Goal: Find specific page/section

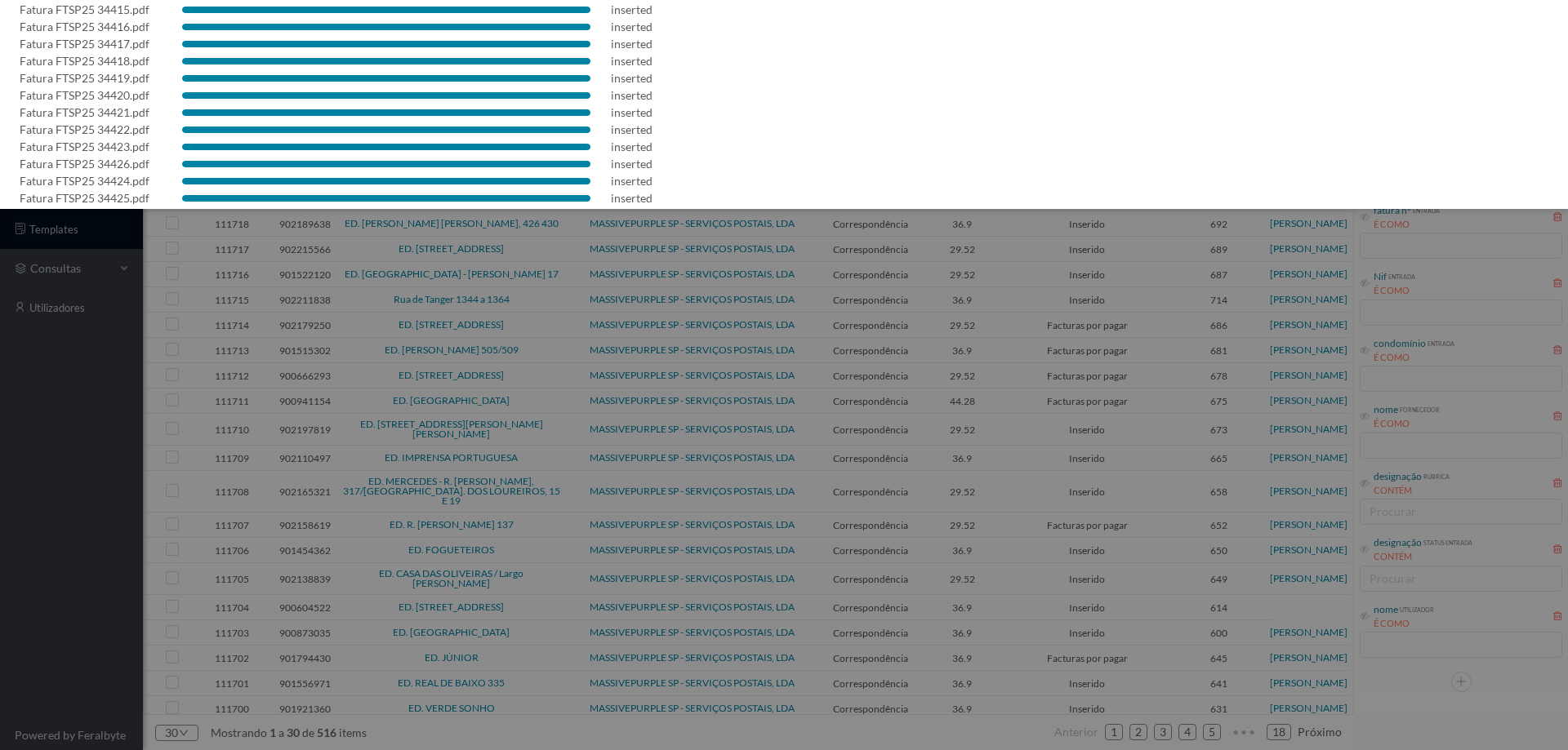
scroll to position [1280, 0]
click at [5, 588] on div at bounding box center [784, 375] width 1568 height 750
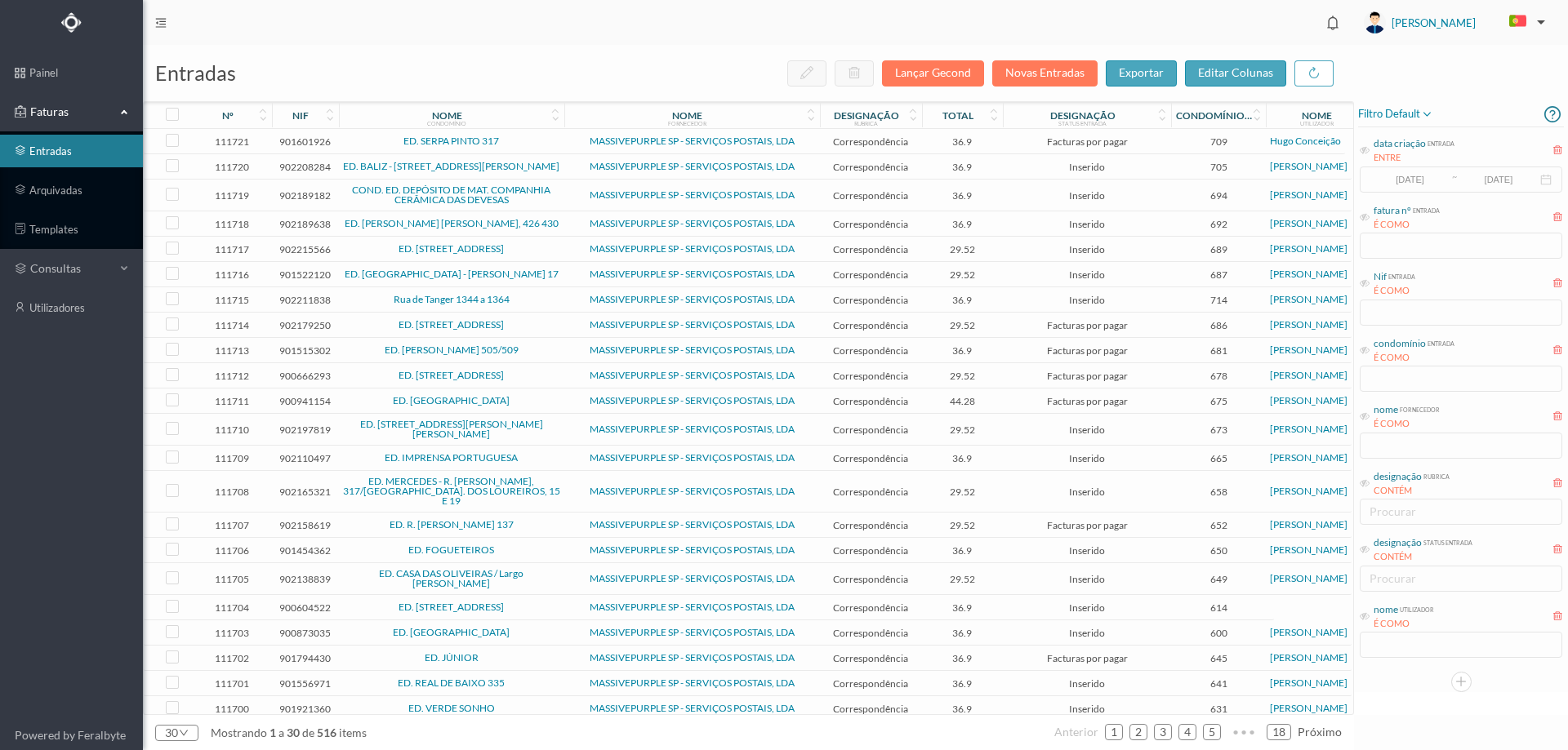
scroll to position [0, 0]
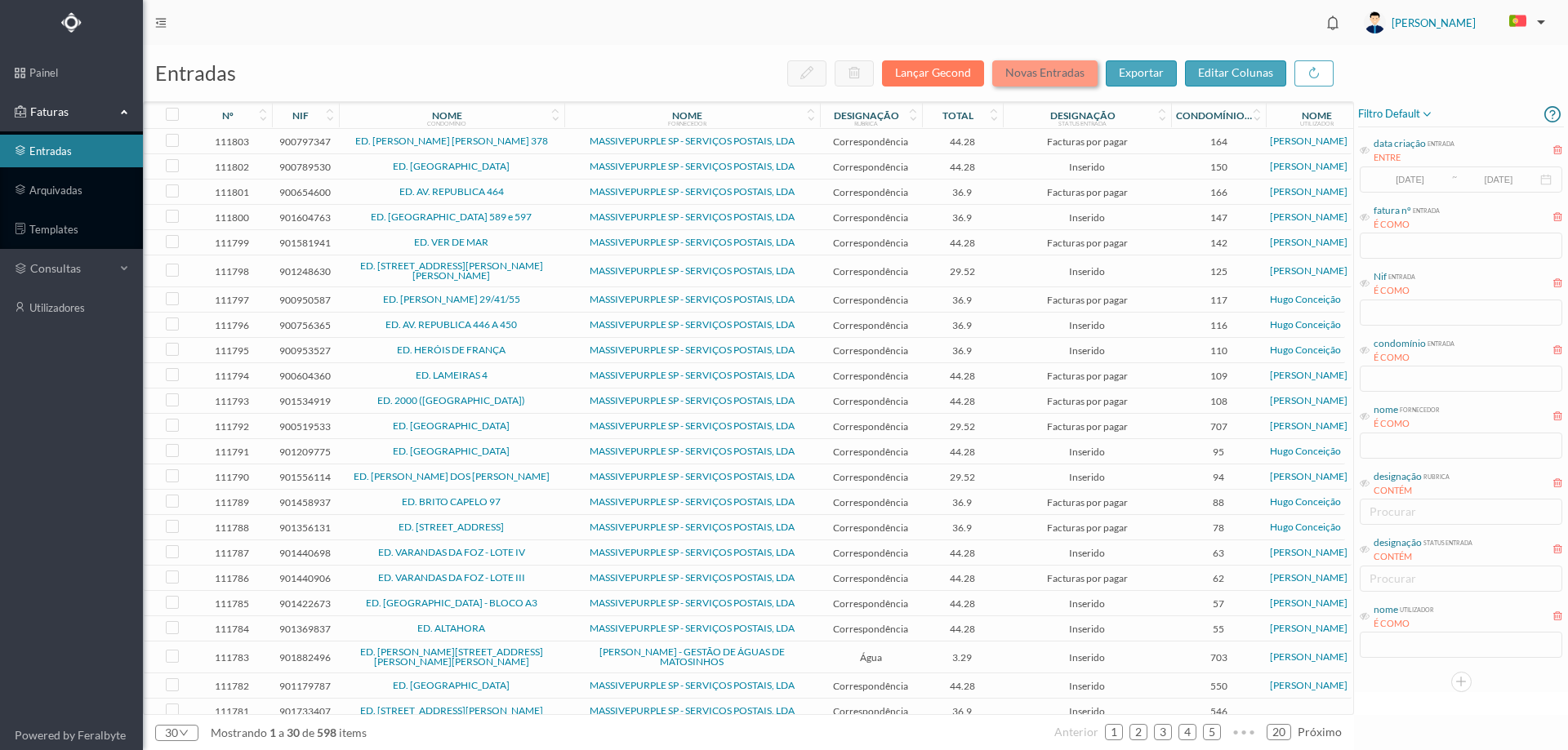
click at [1054, 72] on button "Novas Entradas" at bounding box center [1045, 73] width 106 height 26
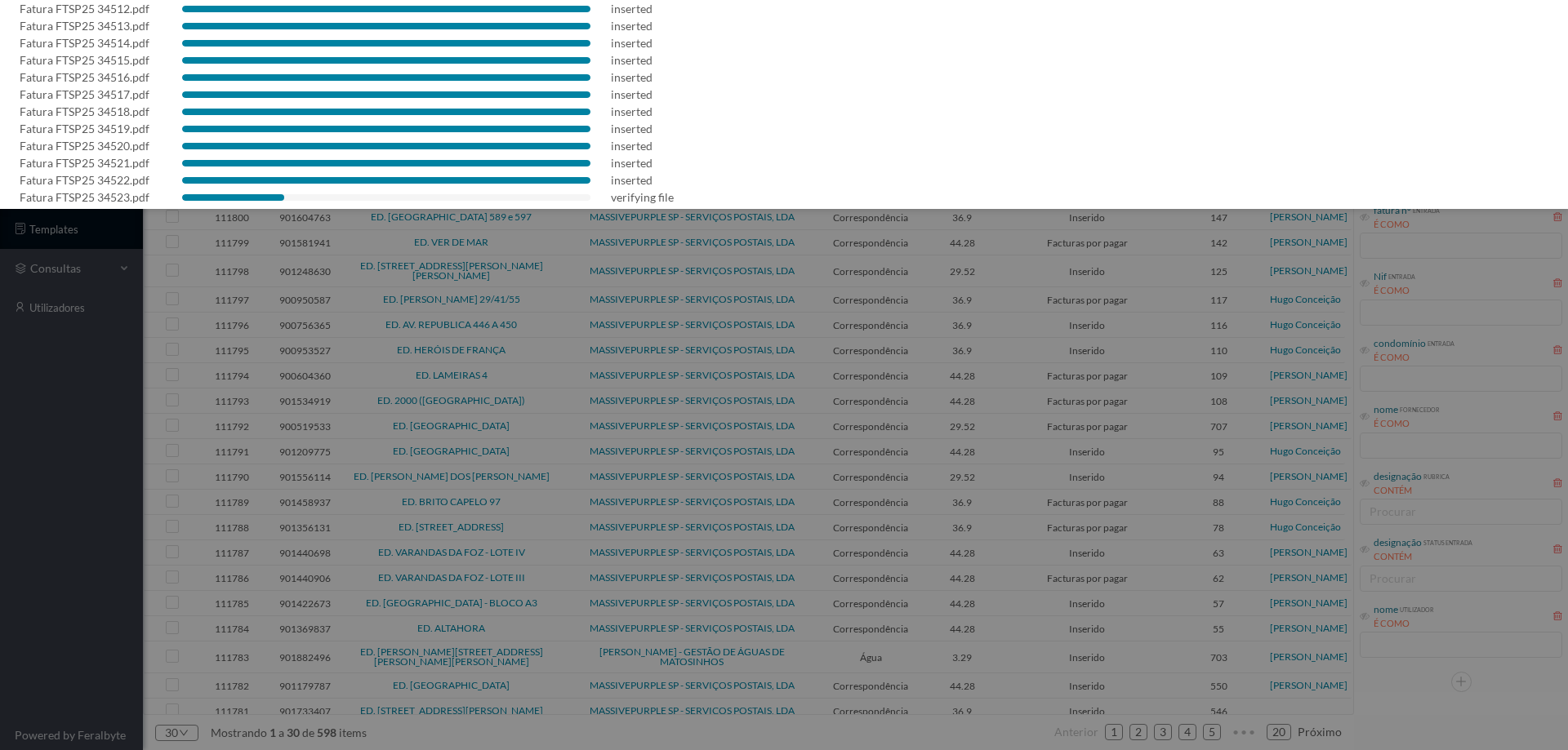
scroll to position [560, 0]
drag, startPoint x: 4, startPoint y: 533, endPoint x: 75, endPoint y: 524, distance: 71.6
click at [7, 529] on div at bounding box center [784, 375] width 1568 height 750
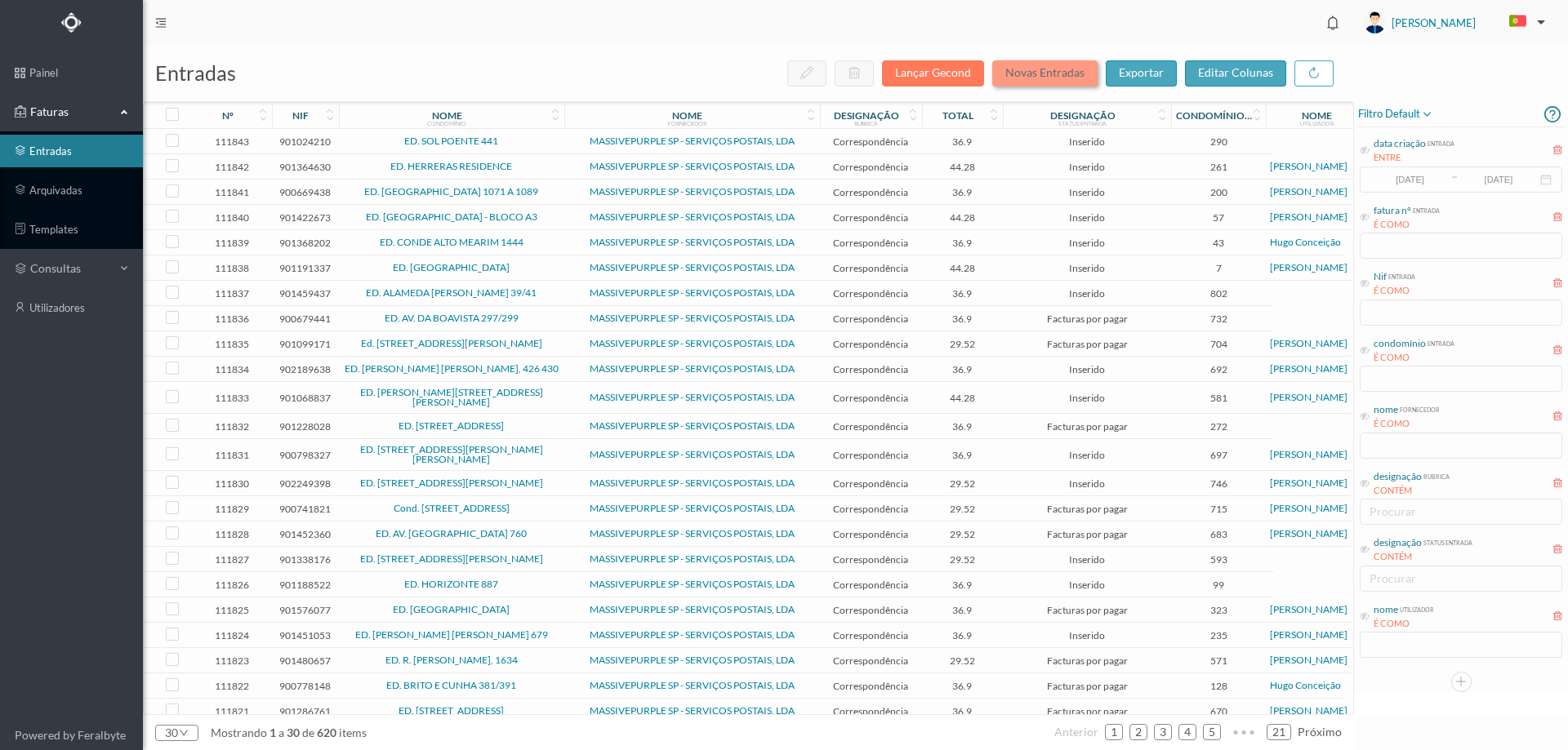
click at [1027, 67] on button "Novas Entradas" at bounding box center [1045, 73] width 106 height 26
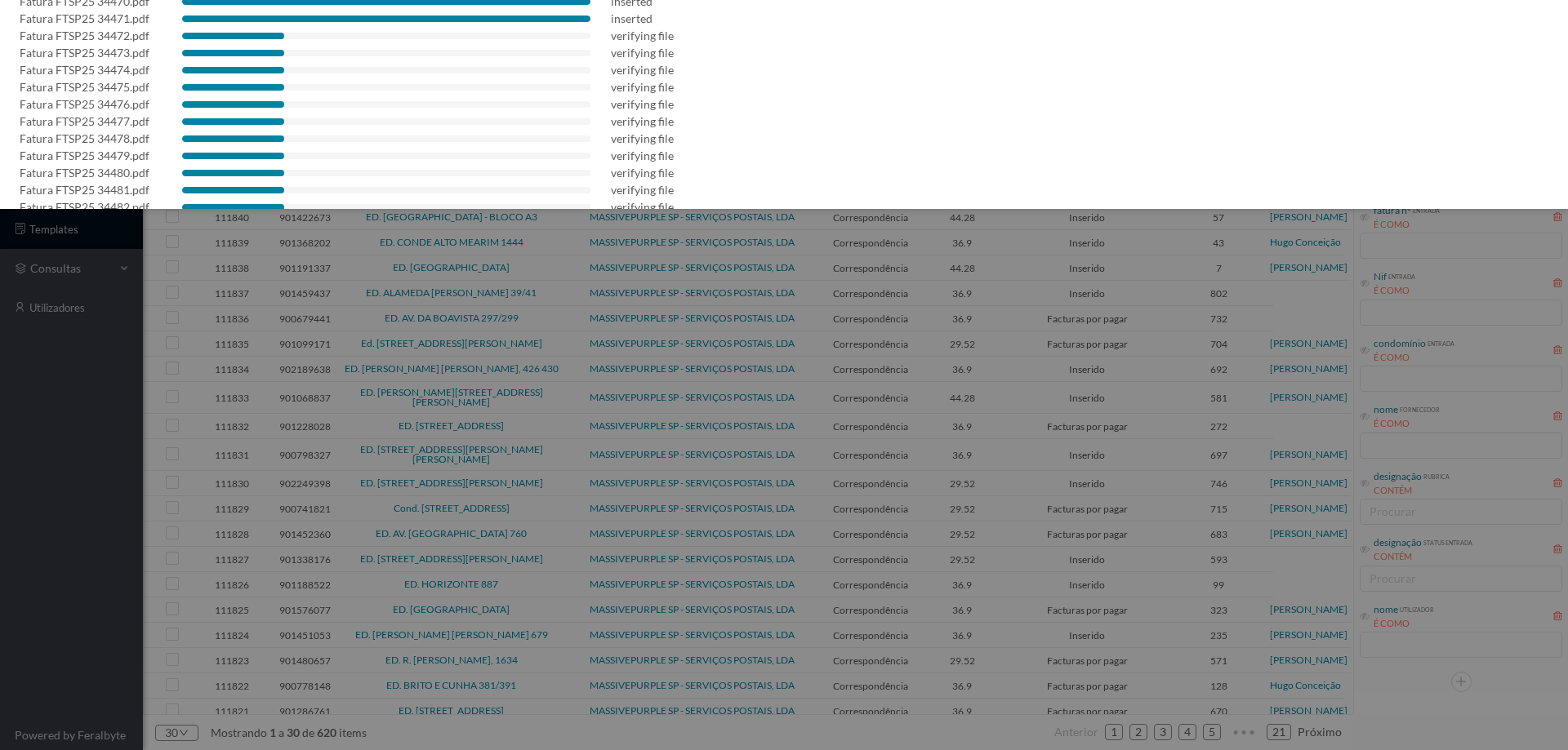
scroll to position [783, 0]
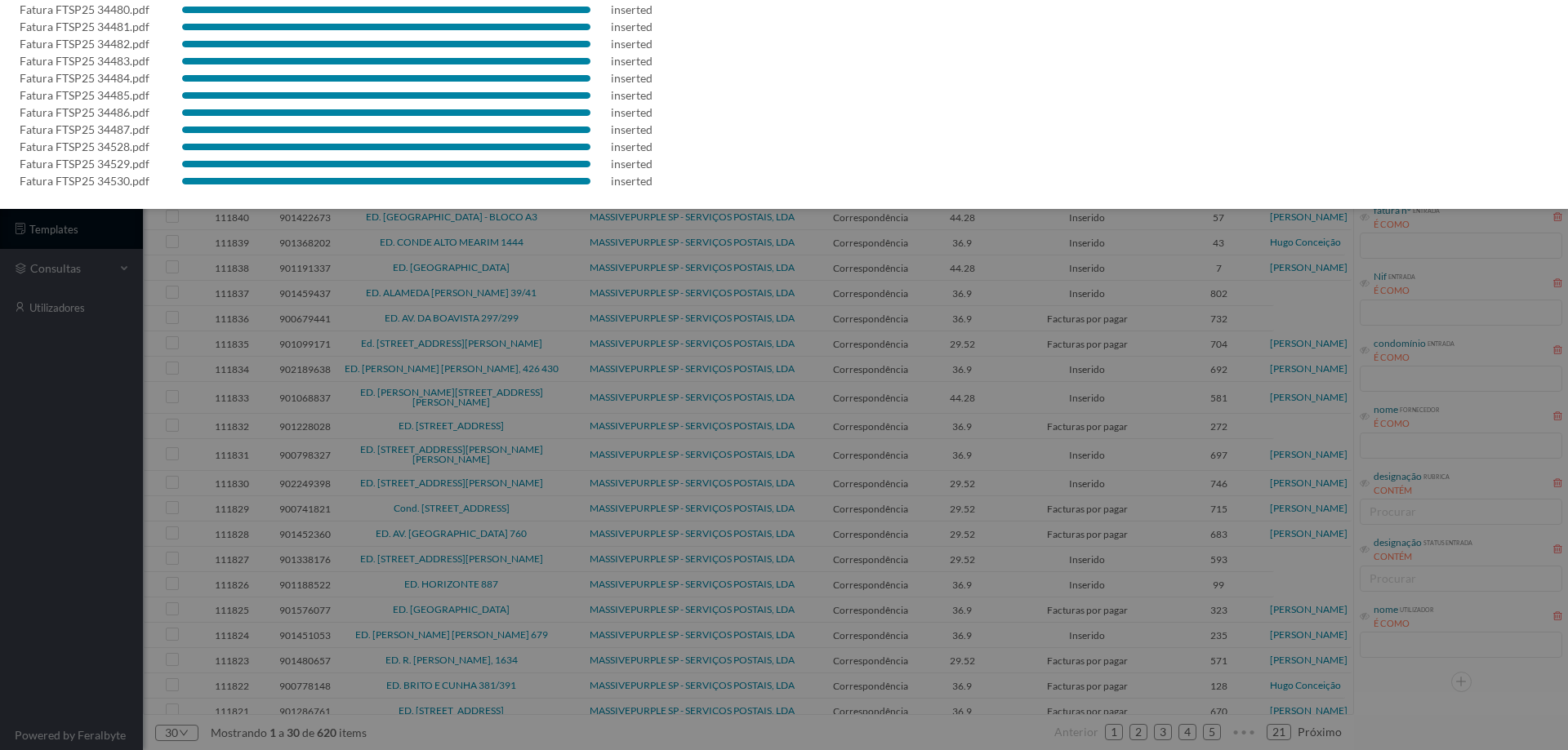
drag, startPoint x: 10, startPoint y: 459, endPoint x: 24, endPoint y: 459, distance: 14.0
click at [11, 459] on div at bounding box center [784, 375] width 1568 height 750
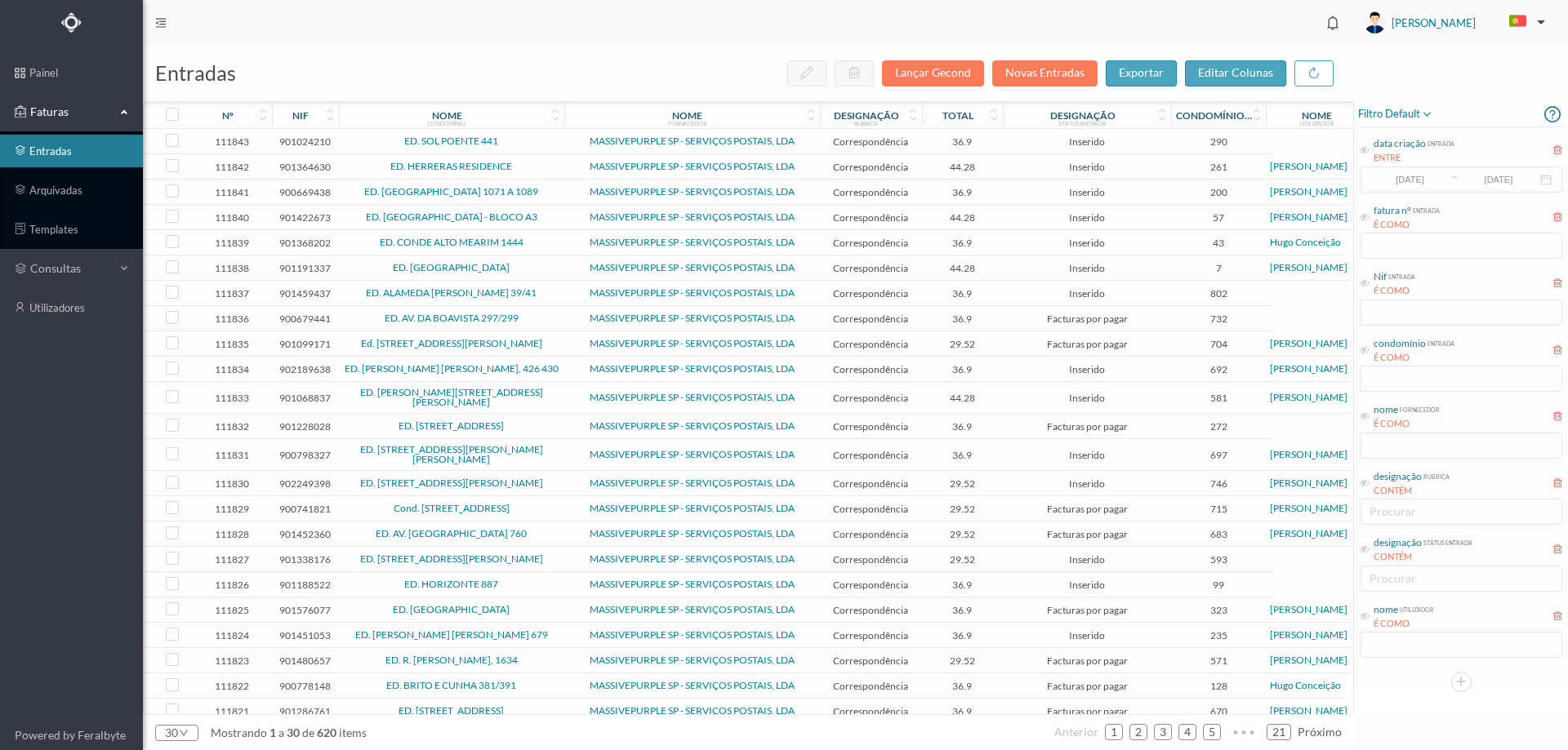
scroll to position [0, 0]
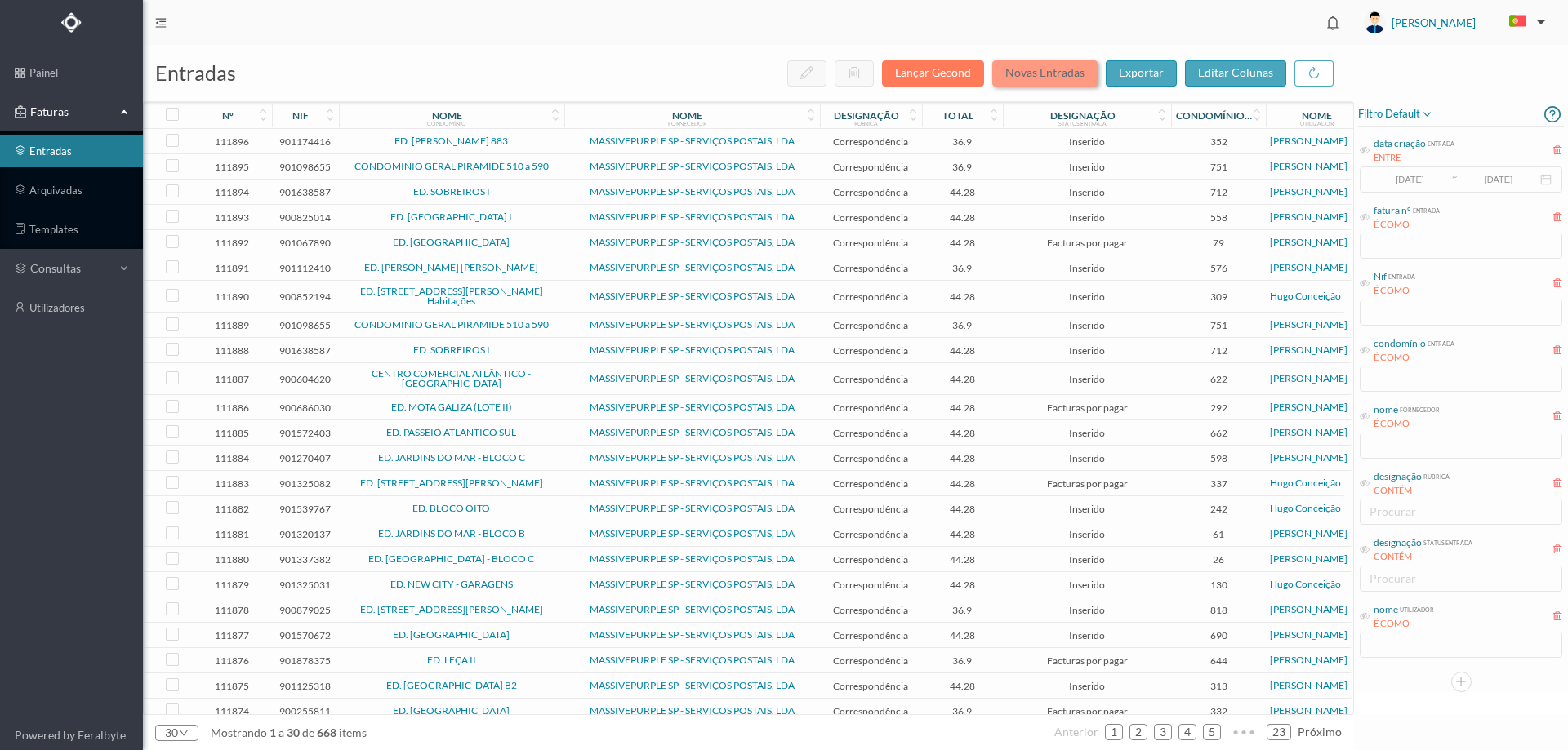
click at [1036, 75] on button "Novas Entradas" at bounding box center [1045, 73] width 106 height 26
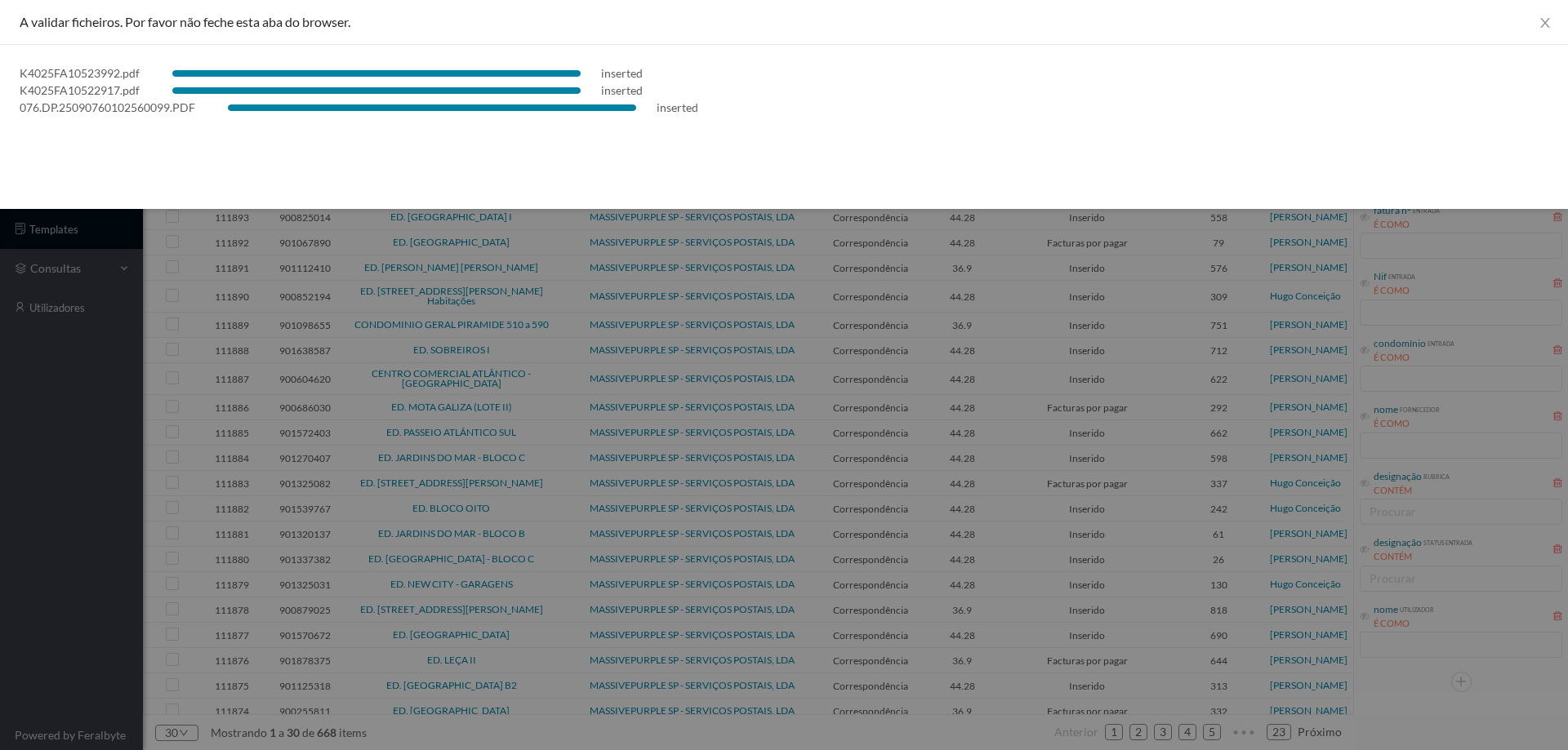
drag, startPoint x: 6, startPoint y: 556, endPoint x: 94, endPoint y: 489, distance: 110.6
click at [7, 555] on div at bounding box center [784, 375] width 1568 height 750
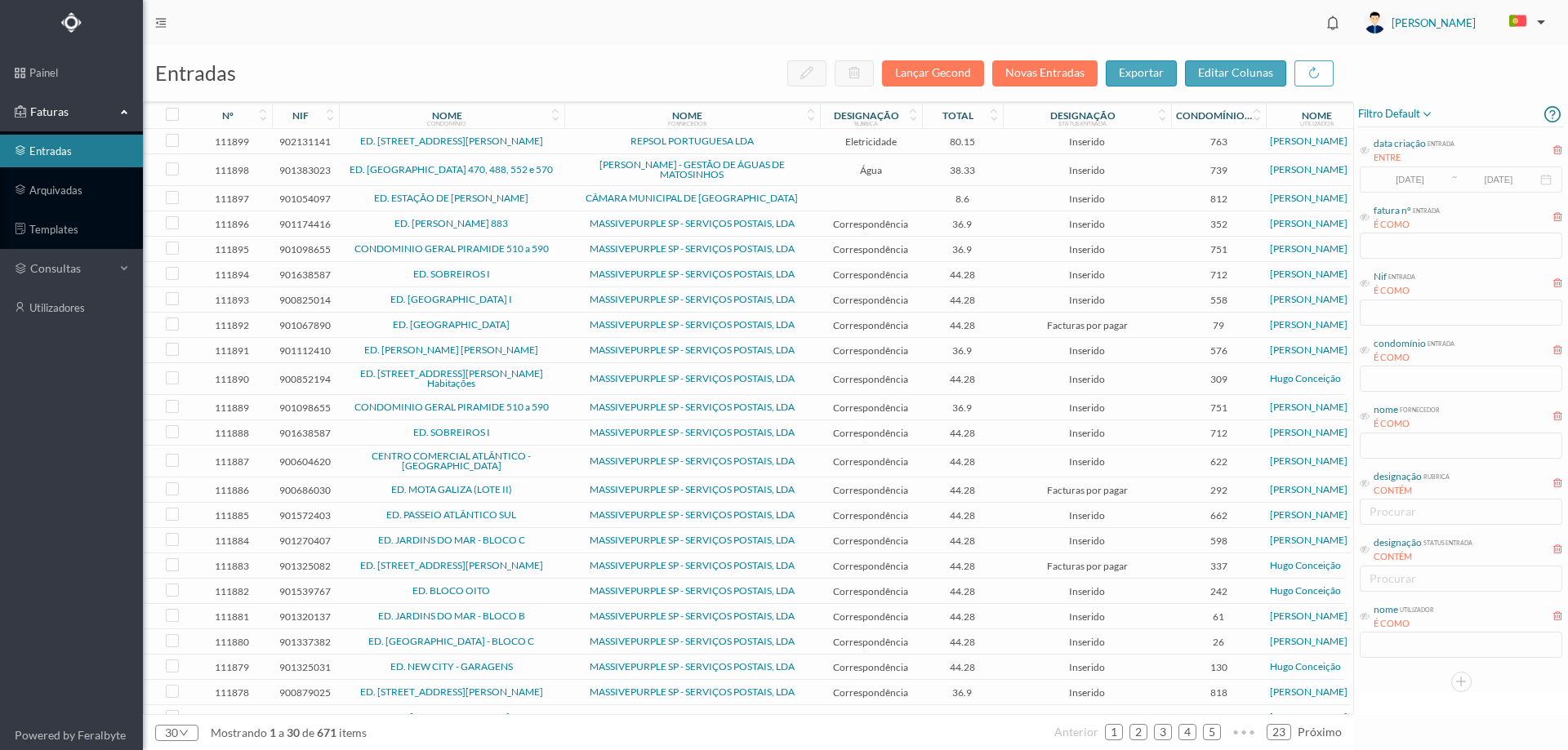
click at [508, 273] on span "ED. SOBREIROS I" at bounding box center [451, 274] width 217 height 10
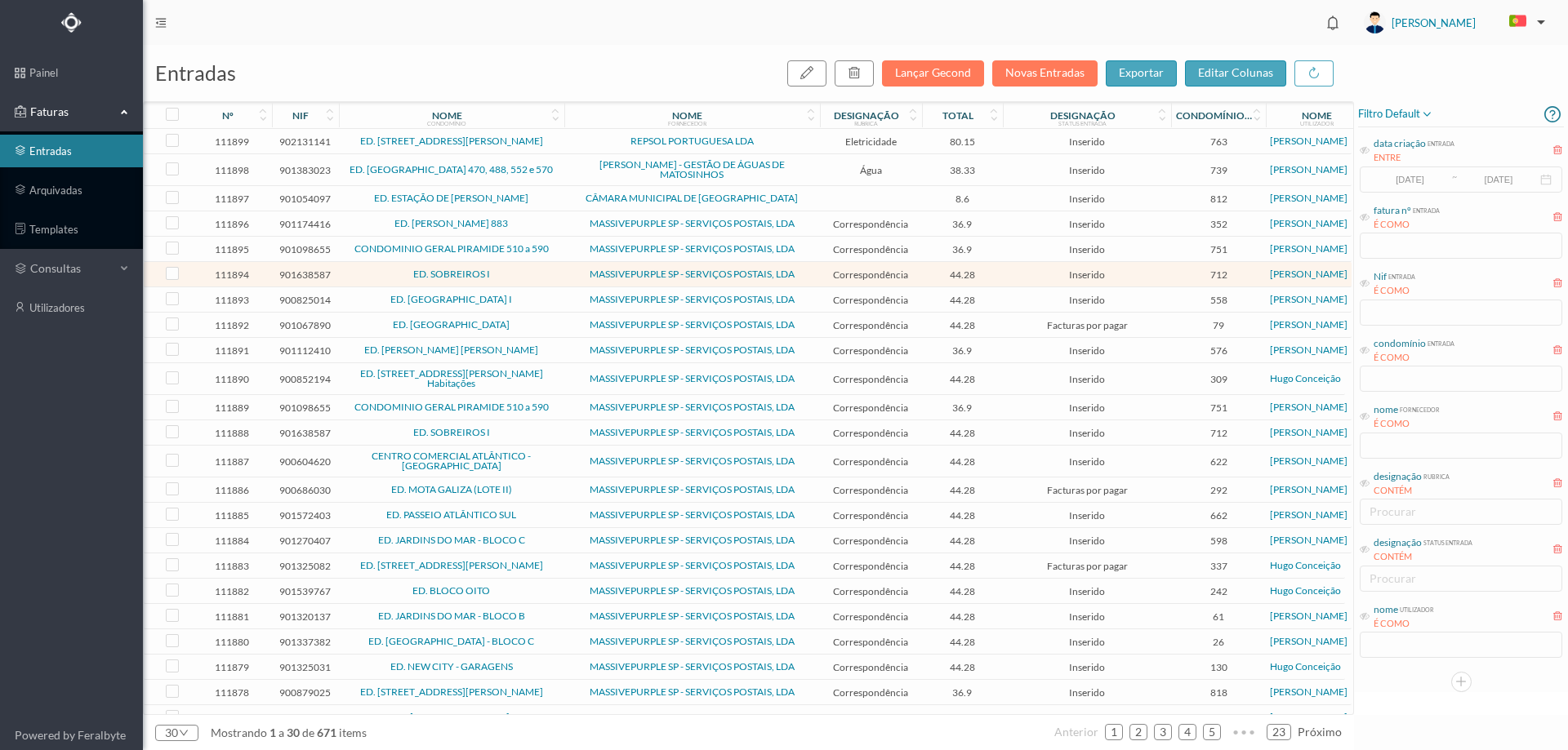
click at [543, 284] on td "ED. SOBREIROS I" at bounding box center [451, 274] width 225 height 25
click at [539, 324] on span "ED. [GEOGRAPHIC_DATA]" at bounding box center [451, 325] width 217 height 10
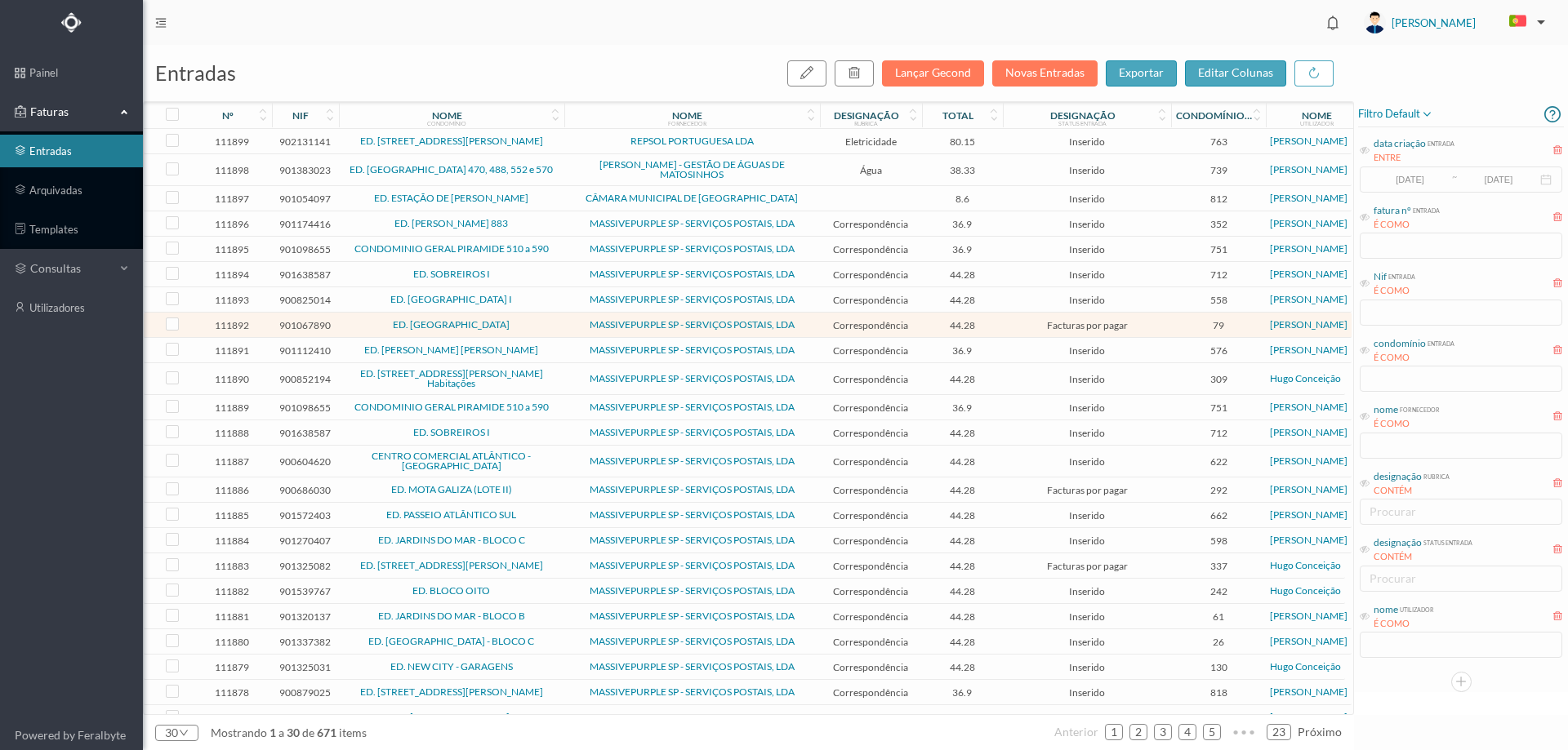
click at [542, 222] on span "ED. [PERSON_NAME] 883" at bounding box center [451, 224] width 217 height 10
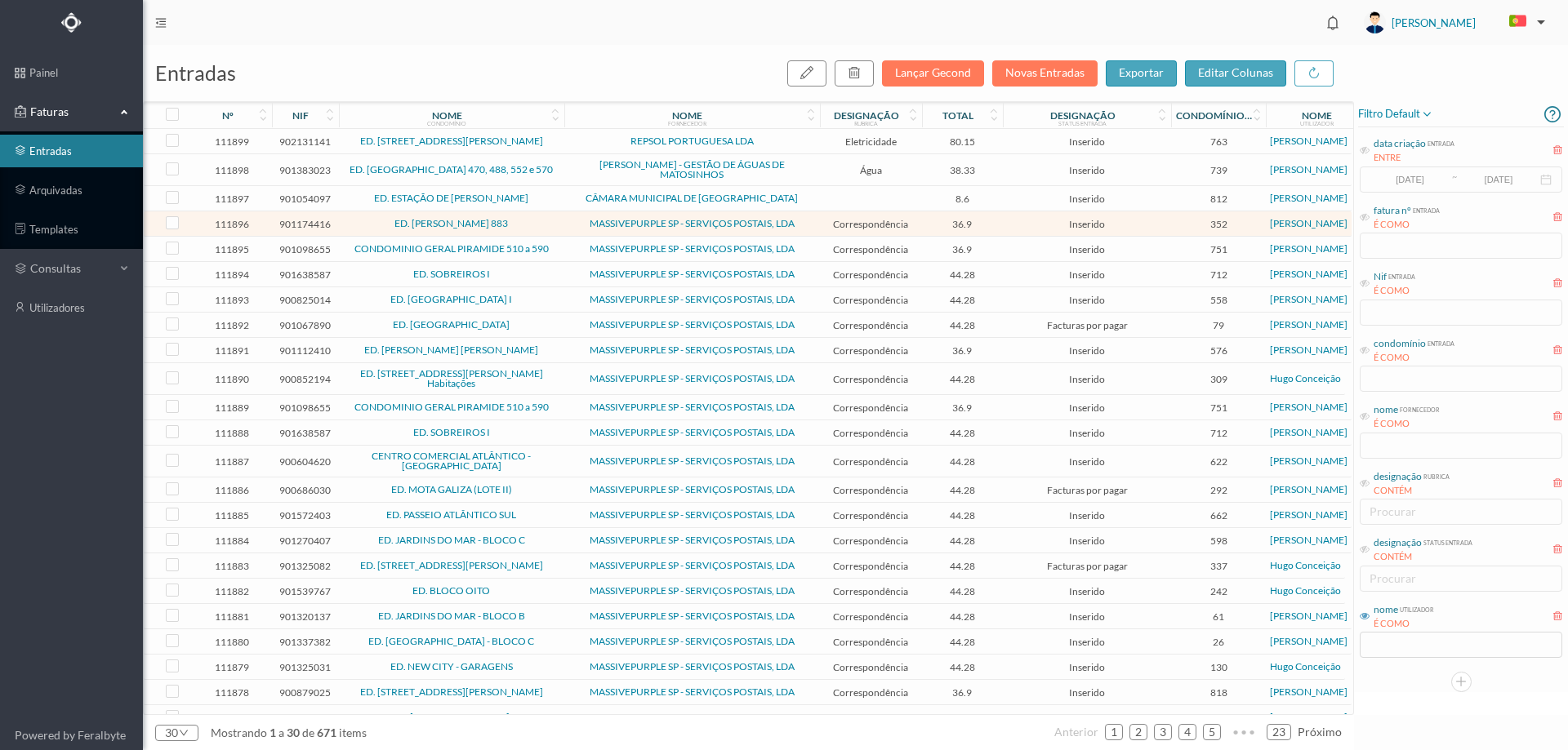
click at [1362, 618] on icon at bounding box center [1364, 616] width 10 height 10
click at [1392, 644] on input "text" at bounding box center [1460, 644] width 202 height 26
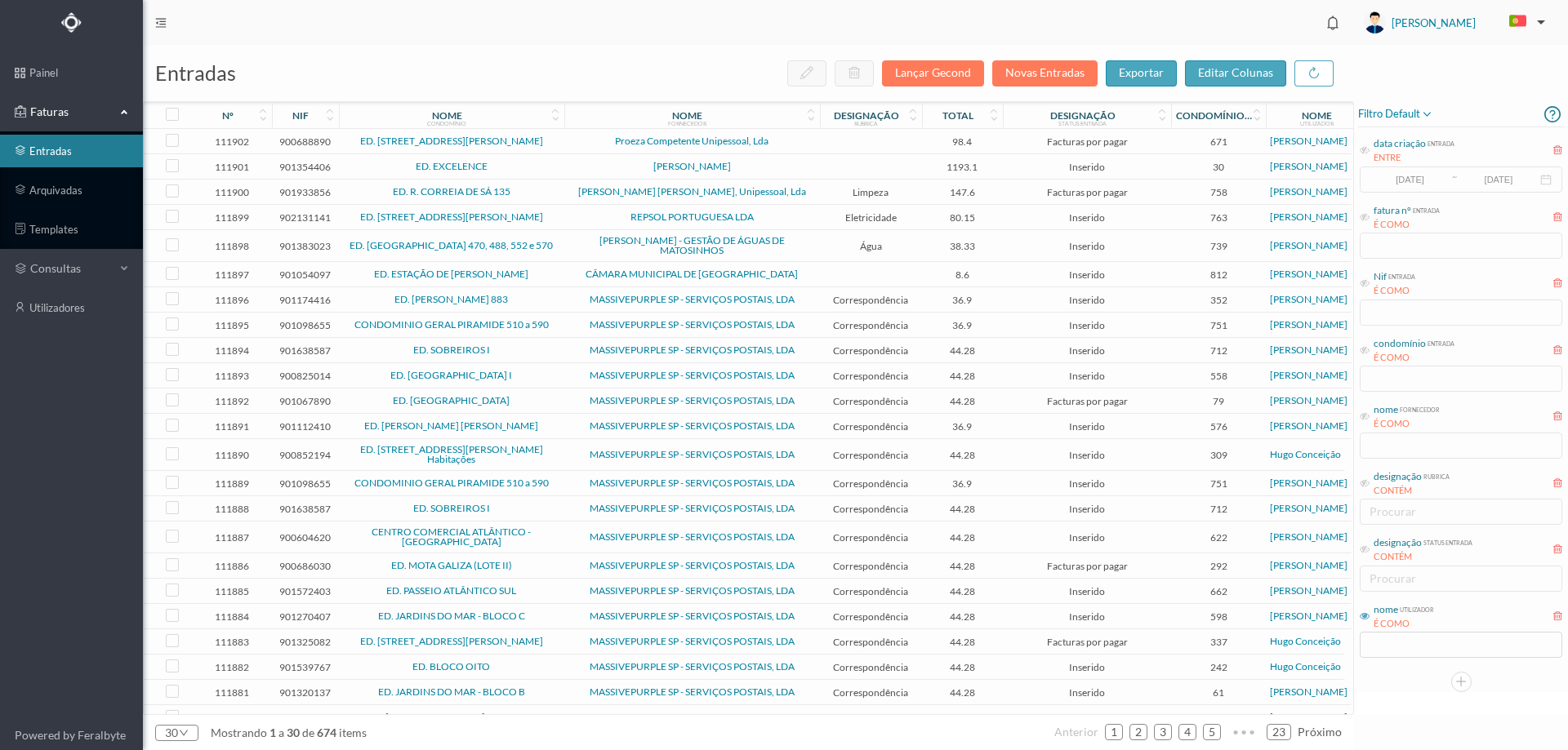
click at [690, 47] on div "entradas Lançar Gecond Novas Entradas exportar editar colunas" at bounding box center [749, 73] width 1211 height 57
click at [1026, 68] on button "Novas Entradas" at bounding box center [1045, 73] width 106 height 26
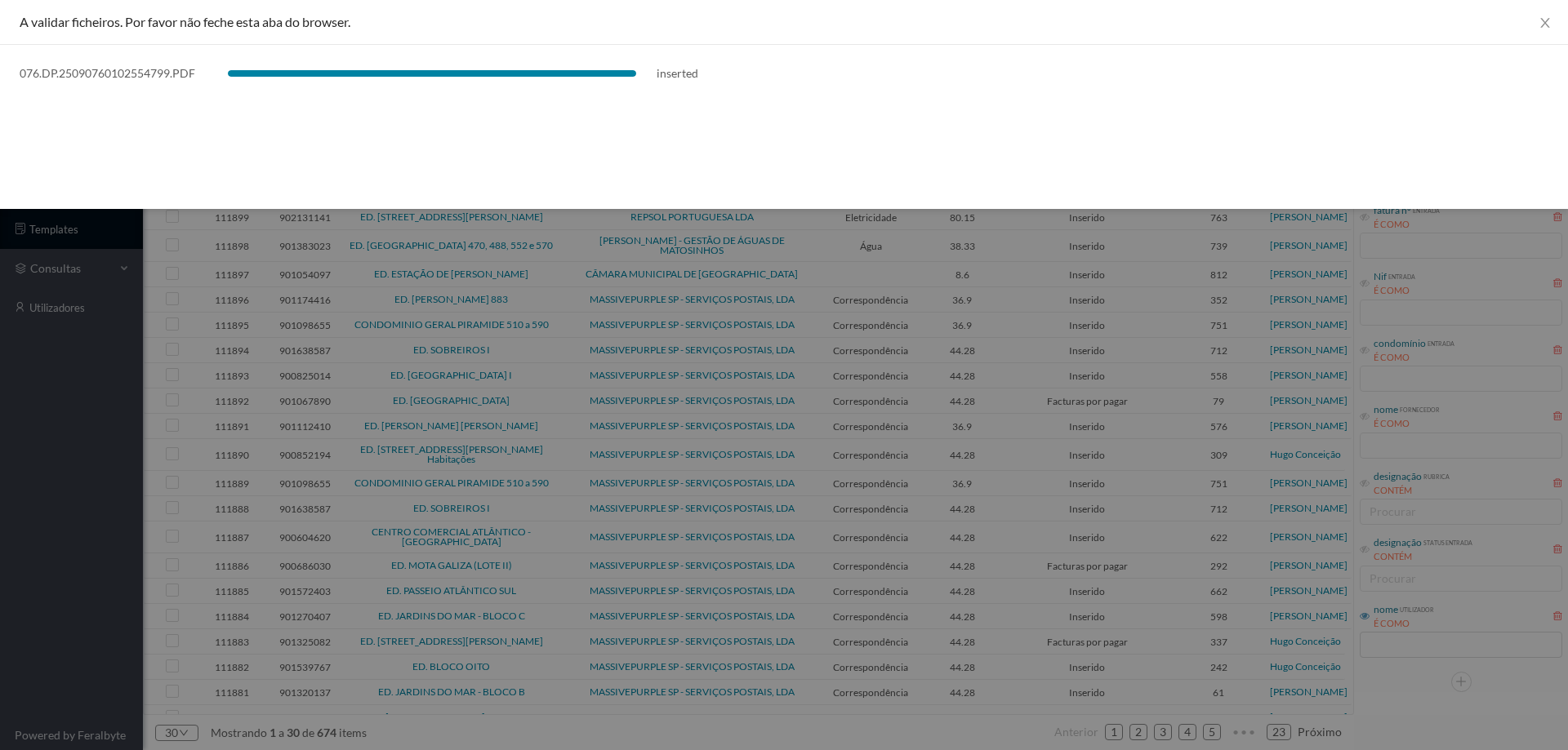
drag, startPoint x: 111, startPoint y: 495, endPoint x: 359, endPoint y: 397, distance: 266.7
click at [111, 494] on div at bounding box center [784, 375] width 1568 height 750
